Goal: Register for event/course

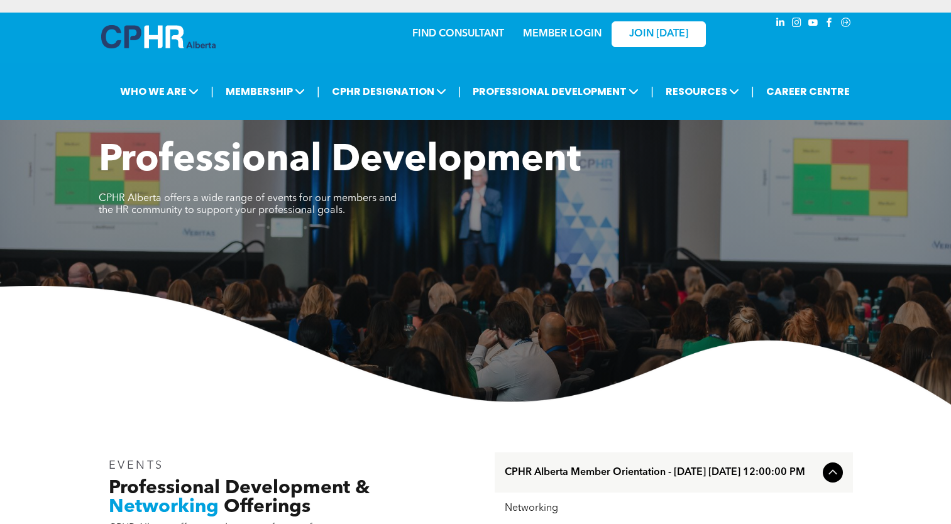
scroll to position [314, 0]
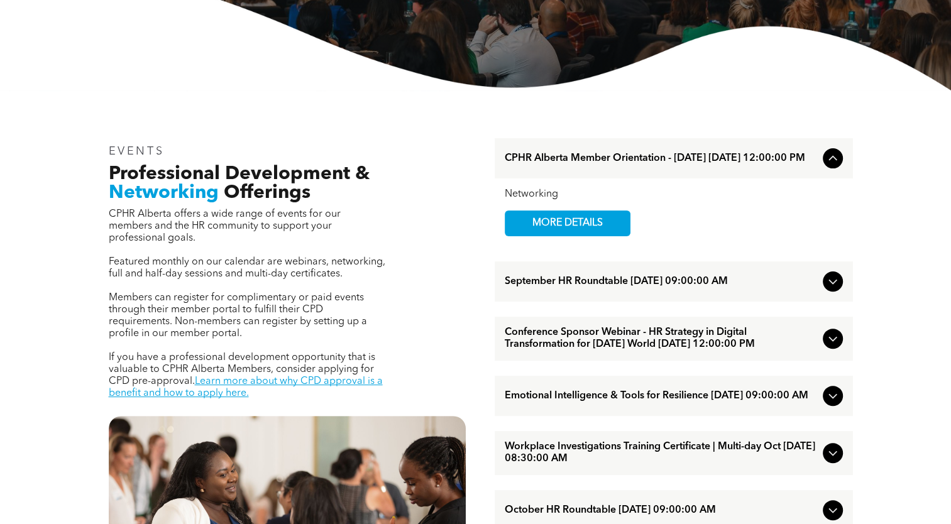
click at [573, 285] on span "September HR Roundtable [DATE] 09:00:00 AM" at bounding box center [661, 282] width 313 height 12
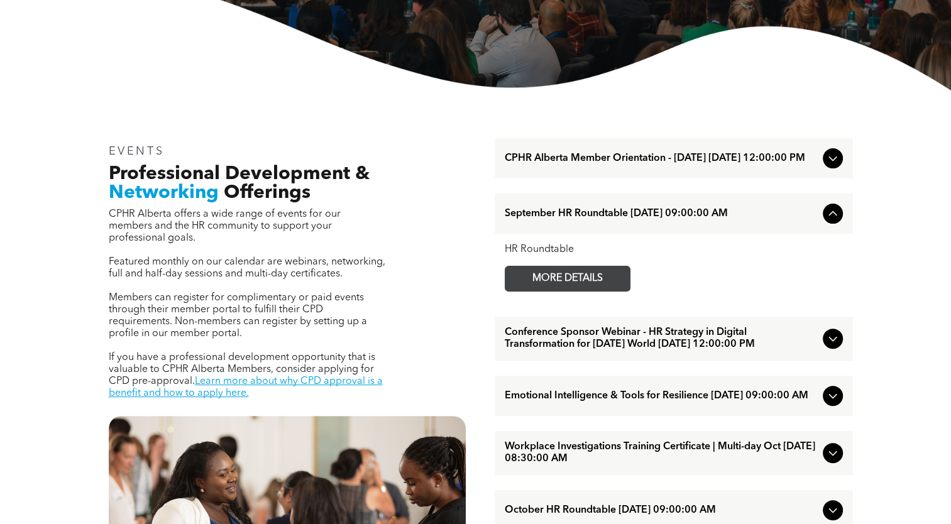
click at [571, 286] on span "MORE DETAILS" at bounding box center [567, 279] width 99 height 25
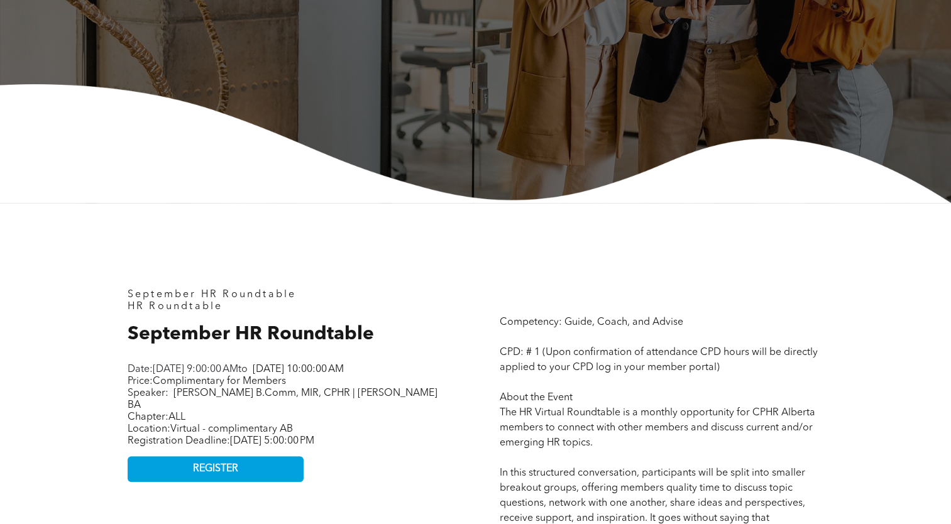
scroll to position [503, 0]
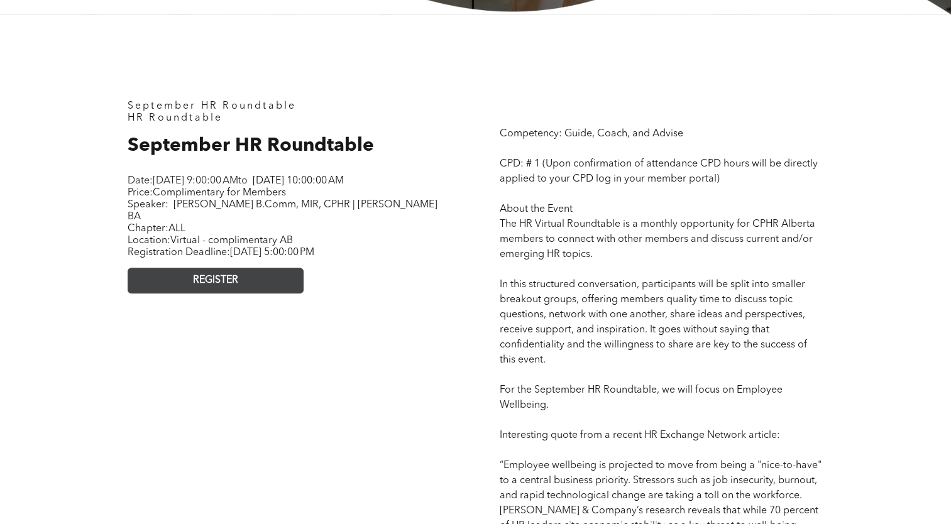
click at [215, 289] on link "REGISTER" at bounding box center [216, 281] width 176 height 26
